Goal: Task Accomplishment & Management: Use online tool/utility

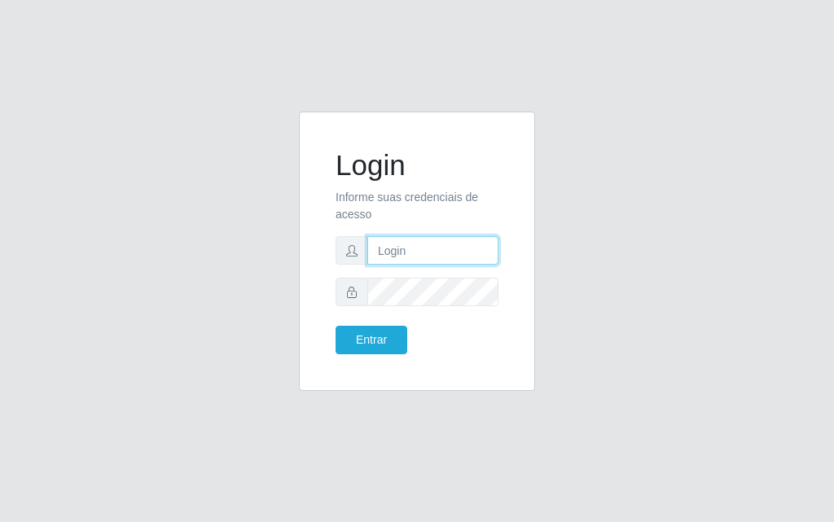
click at [424, 240] on input "text" at bounding box center [432, 250] width 131 height 28
type input "luiz@divinofogao"
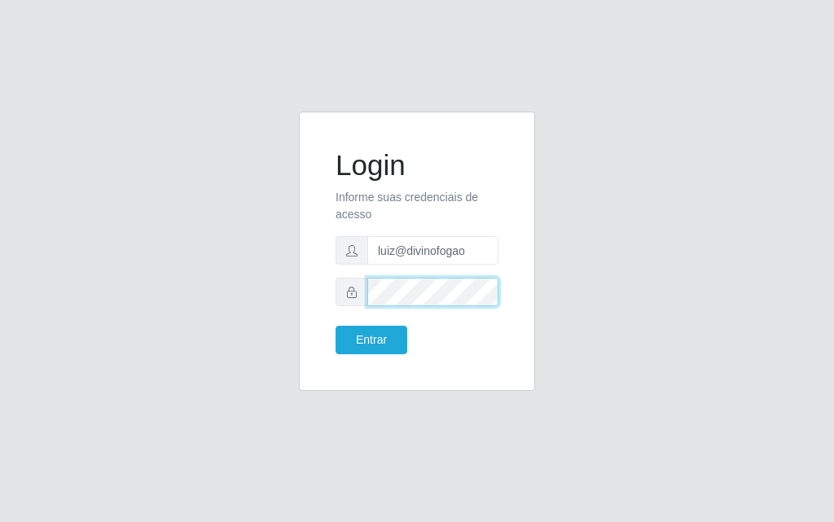
click at [335, 326] on button "Entrar" at bounding box center [371, 340] width 72 height 28
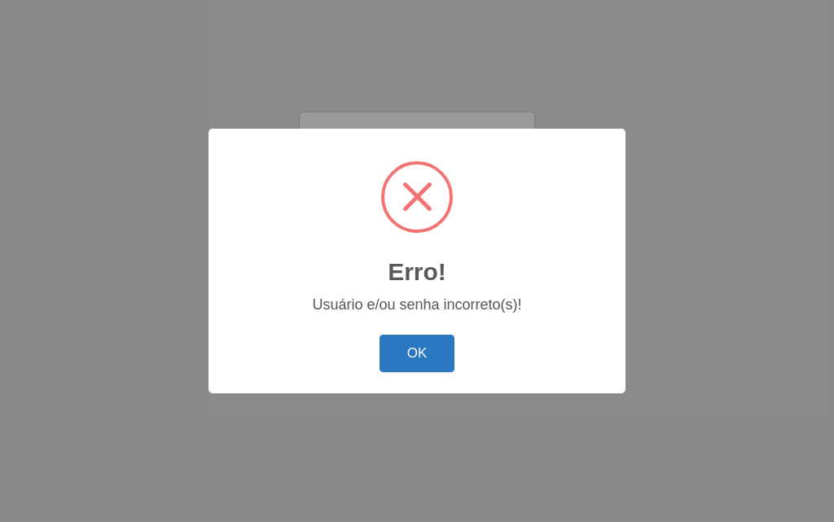
click at [449, 357] on button "OK" at bounding box center [417, 354] width 76 height 38
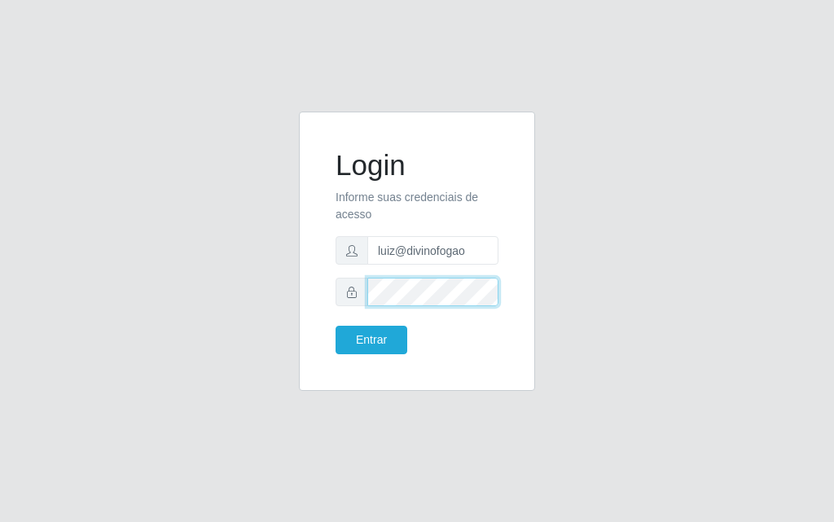
click at [335, 326] on button "Entrar" at bounding box center [371, 340] width 72 height 28
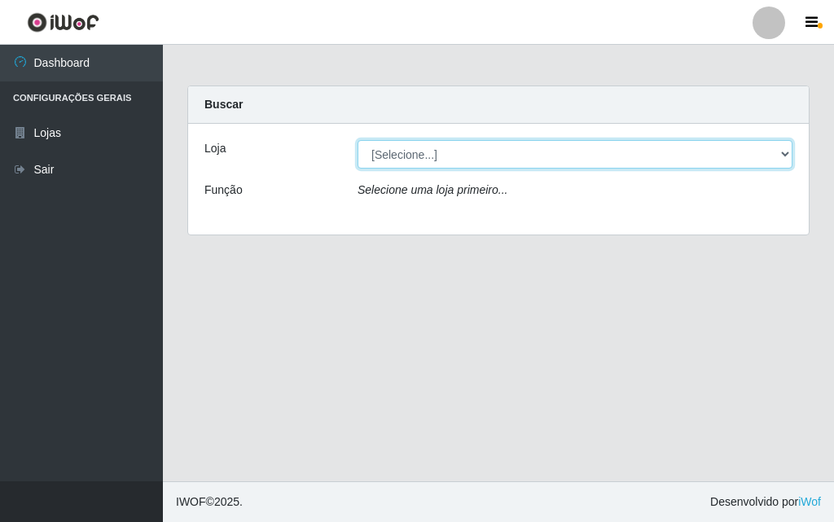
click at [440, 155] on select "[Selecione...] Divino Fogão - [GEOGRAPHIC_DATA]" at bounding box center [574, 154] width 435 height 28
select select "499"
click at [357, 140] on select "[Selecione...] Divino Fogão - [GEOGRAPHIC_DATA]" at bounding box center [574, 154] width 435 height 28
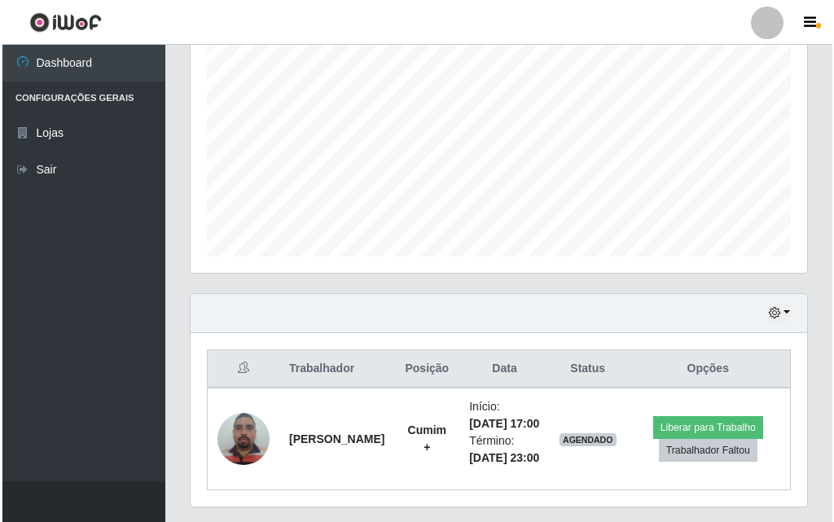
scroll to position [405, 0]
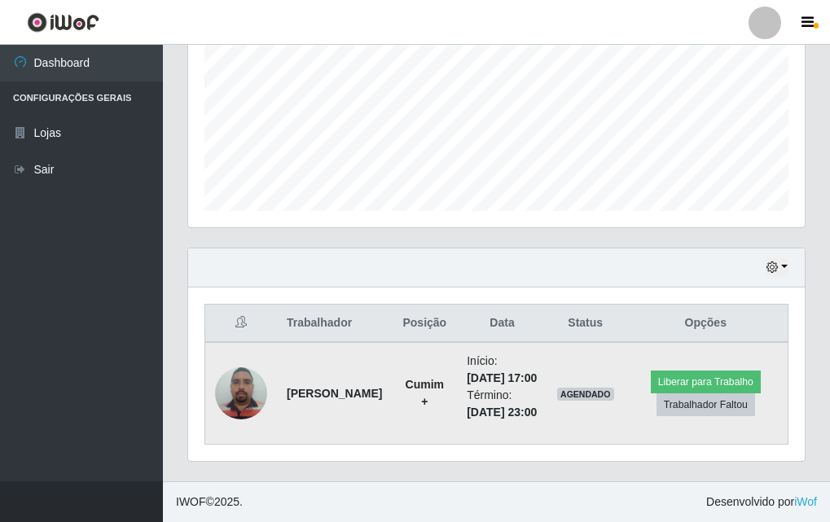
click at [245, 379] on img at bounding box center [241, 392] width 52 height 69
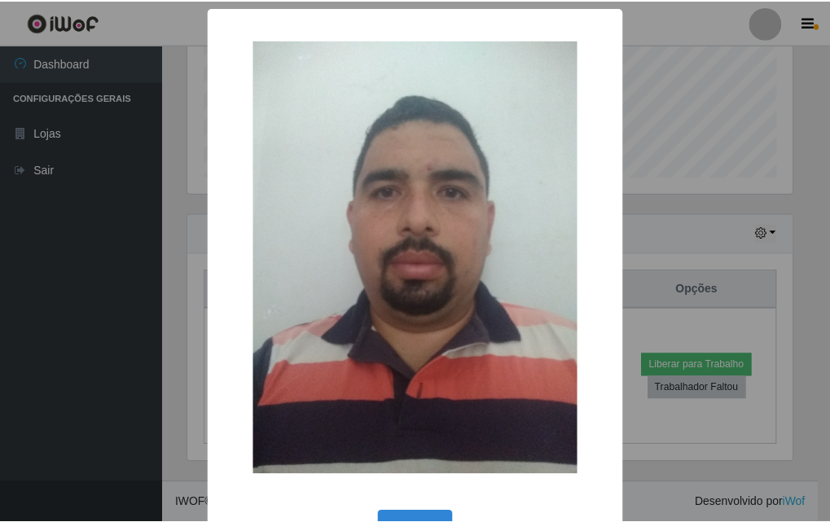
scroll to position [55, 0]
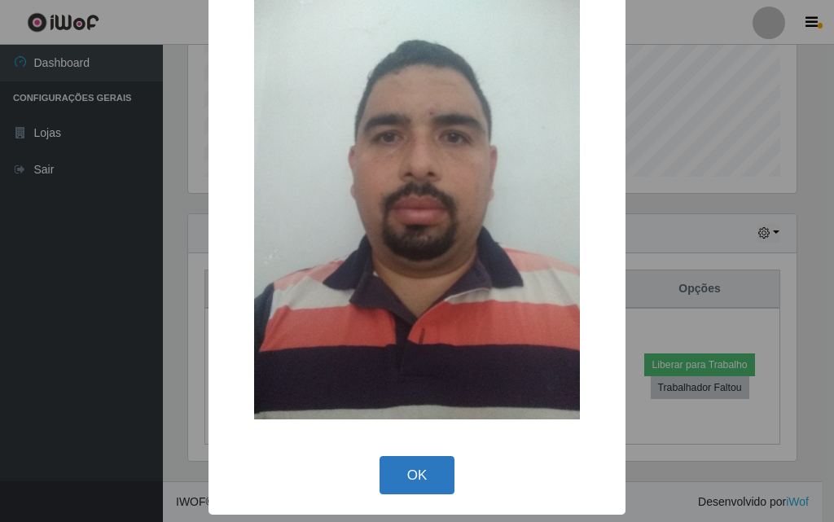
click at [413, 460] on button "OK" at bounding box center [417, 475] width 76 height 38
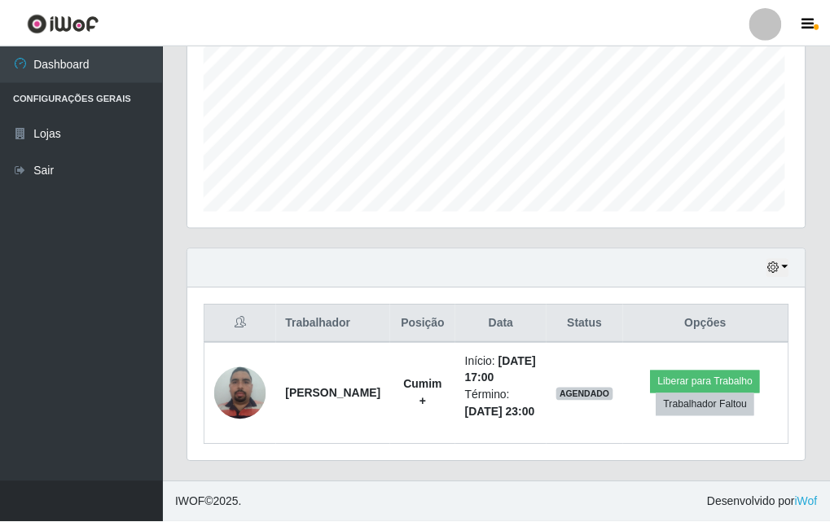
scroll to position [338, 616]
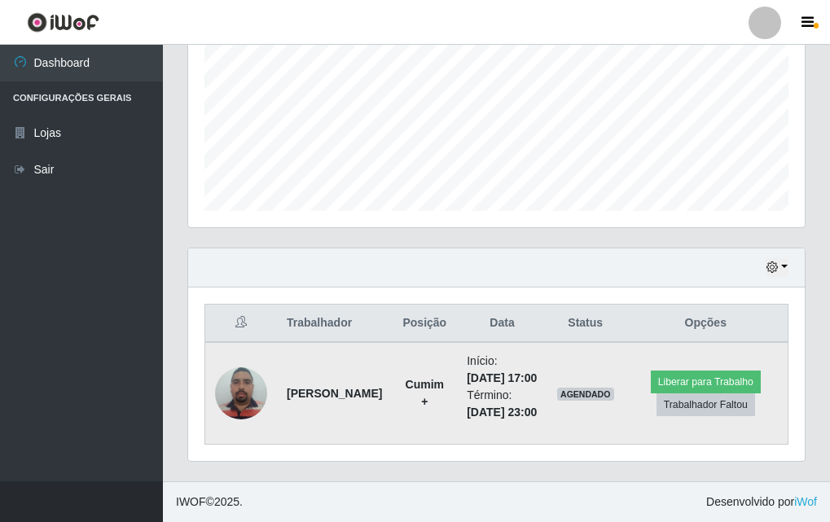
click at [243, 378] on img at bounding box center [241, 392] width 52 height 69
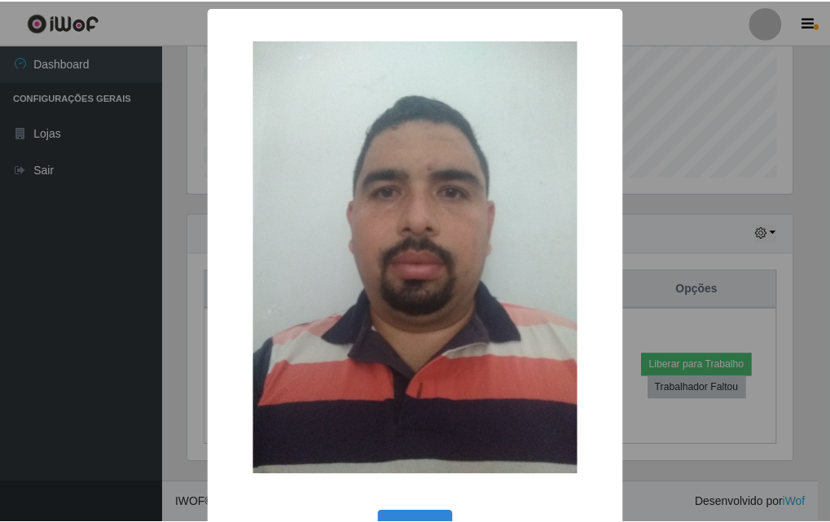
scroll to position [55, 0]
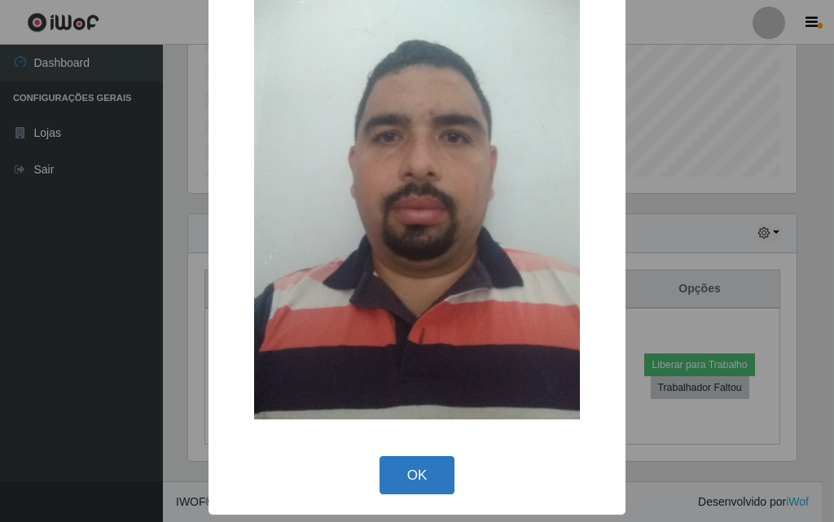
click at [426, 470] on button "OK" at bounding box center [417, 475] width 76 height 38
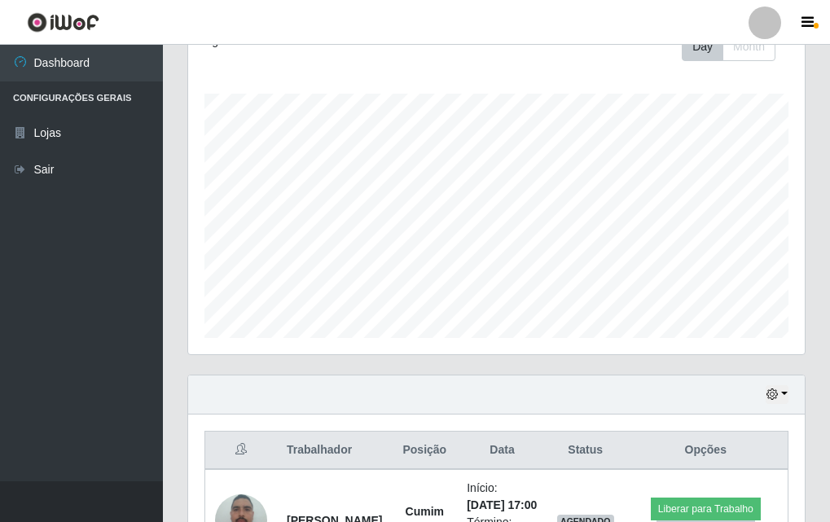
scroll to position [405, 0]
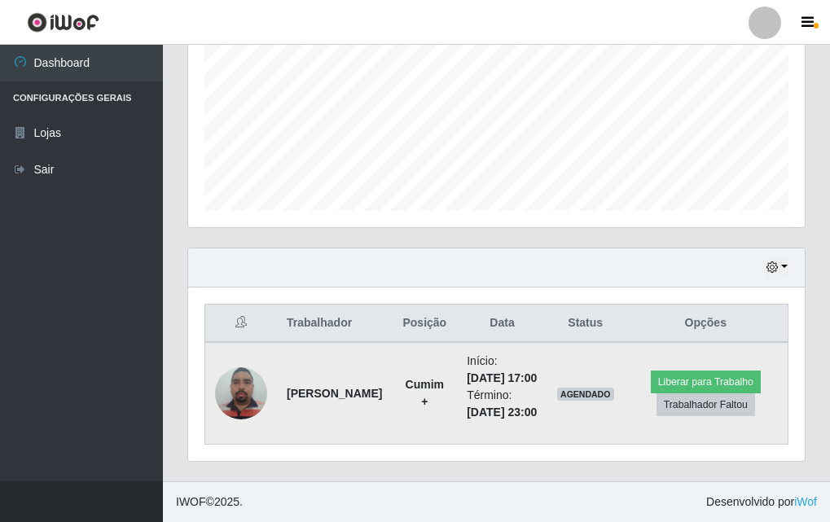
click at [255, 387] on img at bounding box center [241, 392] width 52 height 69
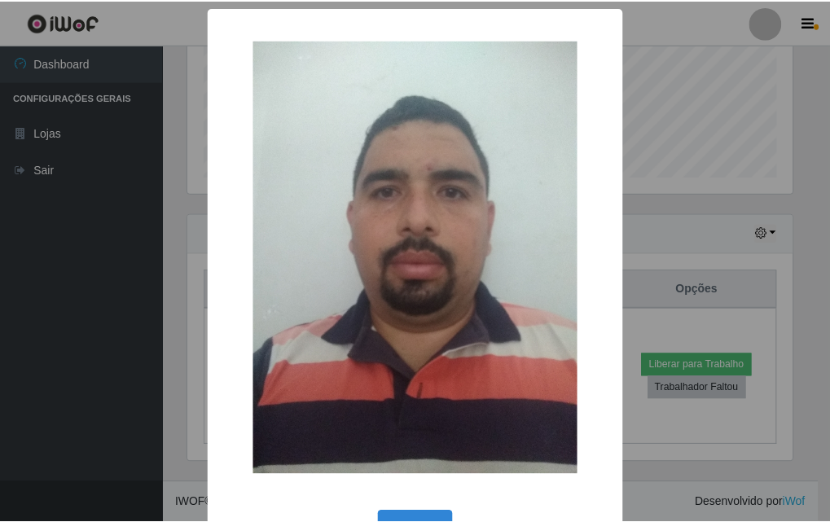
scroll to position [55, 0]
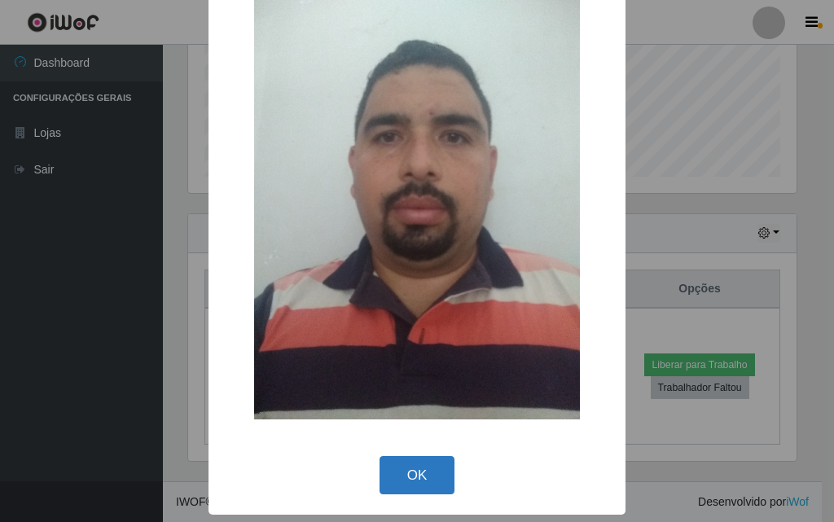
click at [444, 461] on button "OK" at bounding box center [417, 475] width 76 height 38
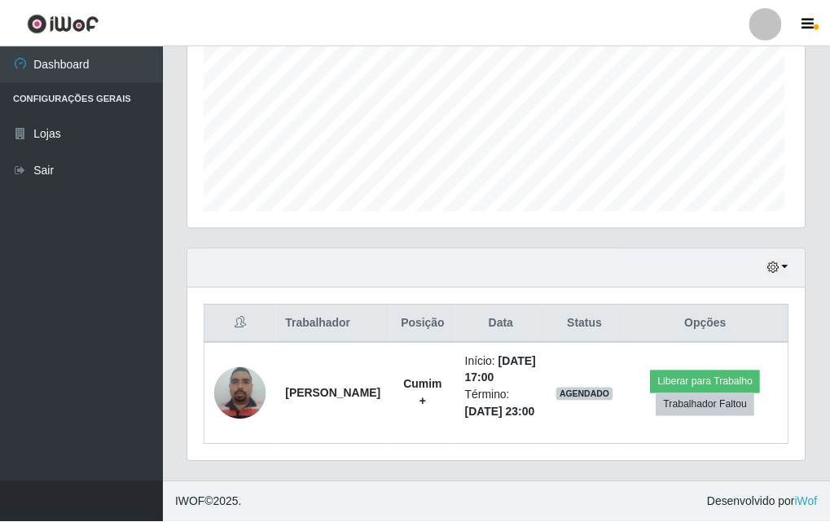
scroll to position [338, 616]
